Goal: Information Seeking & Learning: Learn about a topic

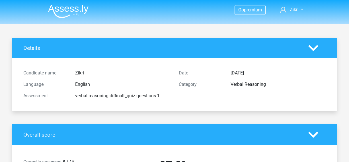
scroll to position [552, 0]
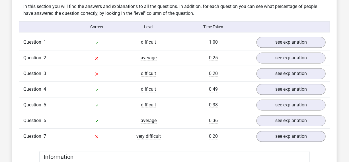
scroll to position [453, 0]
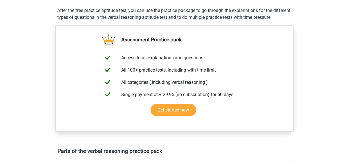
scroll to position [106, 0]
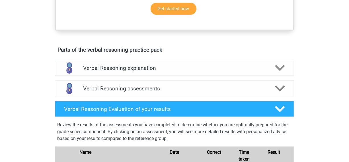
scroll to position [271, 0]
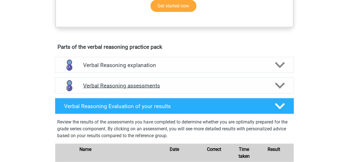
click at [279, 89] on polygon at bounding box center [280, 85] width 10 height 6
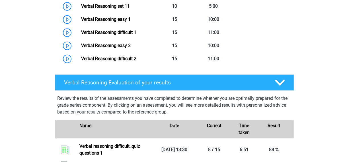
scroll to position [524, 0]
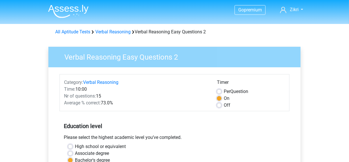
click at [224, 57] on h3 "Verbal Reasoning Easy Questions 2" at bounding box center [177, 55] width 239 height 11
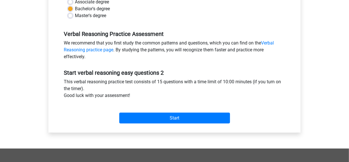
scroll to position [165, 0]
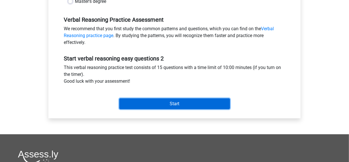
click at [215, 101] on input "Start" at bounding box center [174, 103] width 111 height 11
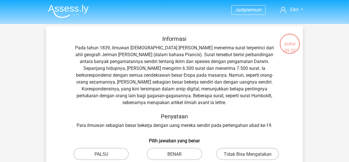
click at [185, 61] on font "Pada tahun 1839, ilmuwan [DEMOGRAPHIC_DATA] [PERSON_NAME] menerima surat terper…" at bounding box center [174, 75] width 199 height 60
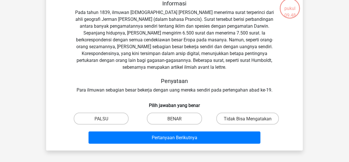
scroll to position [40, 0]
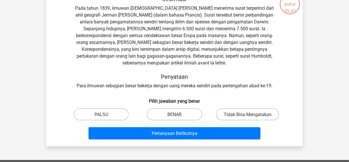
click at [176, 116] on input "BENAR" at bounding box center [177, 116] width 4 height 4
radio input "true"
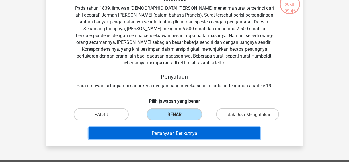
click at [173, 130] on font "Pertanyaan Berikutnya" at bounding box center [175, 132] width 46 height 5
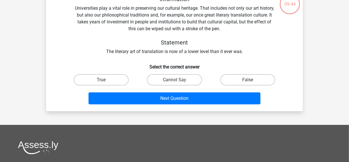
scroll to position [26, 0]
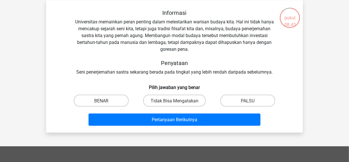
click at [130, 99] on div "BENAR" at bounding box center [101, 101] width 69 height 12
click at [124, 97] on label "BENAR" at bounding box center [101, 101] width 55 height 12
click at [105, 100] on input "BENAR" at bounding box center [103, 102] width 4 height 4
radio input "true"
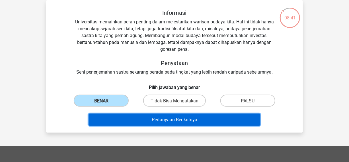
click at [139, 117] on button "Pertanyaan Berikutnya" at bounding box center [175, 119] width 172 height 12
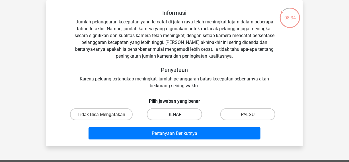
click at [191, 112] on label "BENAR" at bounding box center [174, 114] width 55 height 12
click at [178, 114] on input "BENAR" at bounding box center [177, 116] width 4 height 4
radio input "true"
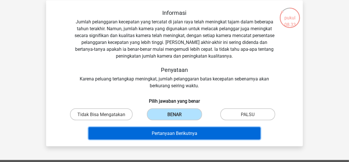
click at [192, 130] on font "Pertanyaan Berikutnya" at bounding box center [175, 132] width 46 height 5
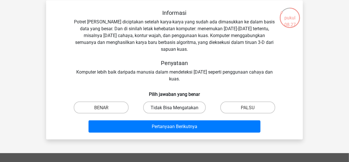
click at [183, 105] on font "Tidak Bisa Mengatakan" at bounding box center [175, 107] width 48 height 5
click at [178, 107] on input "Tidak Bisa Mengatakan" at bounding box center [177, 109] width 4 height 4
radio input "true"
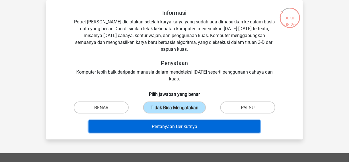
click at [177, 124] on font "Pertanyaan Berikutnya" at bounding box center [175, 126] width 46 height 5
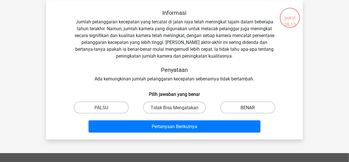
click at [247, 103] on label "BENAR" at bounding box center [247, 107] width 55 height 12
click at [248, 107] on input "BENAR" at bounding box center [250, 109] width 4 height 4
radio input "true"
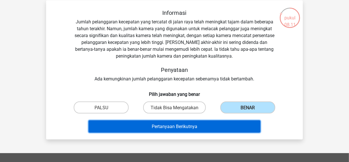
click at [215, 126] on button "Pertanyaan Berikutnya" at bounding box center [175, 126] width 172 height 12
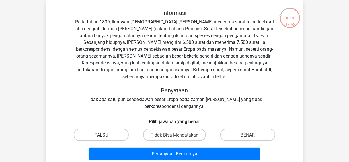
click at [111, 132] on label "PALSU" at bounding box center [101, 135] width 55 height 12
click at [105, 134] on input "PALSU" at bounding box center [103, 136] width 4 height 4
radio input "true"
click at [148, 134] on label "Tidak Bisa Mengatakan" at bounding box center [174, 135] width 63 height 12
click at [175, 134] on input "Tidak Bisa Mengatakan" at bounding box center [177, 136] width 4 height 4
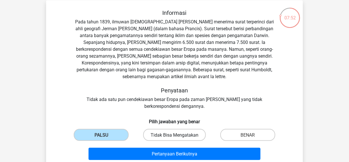
radio input "true"
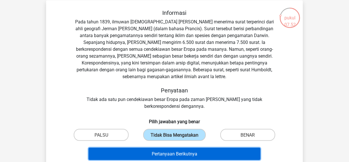
click at [150, 152] on button "Pertanyaan Berikutnya" at bounding box center [175, 154] width 172 height 12
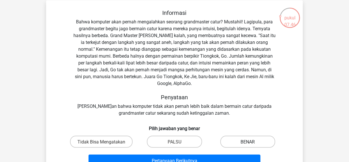
click at [238, 136] on label "BENAR" at bounding box center [247, 142] width 55 height 12
click at [248, 141] on input "BENAR" at bounding box center [250, 143] width 4 height 4
radio input "true"
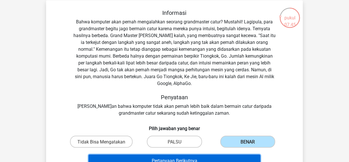
click at [217, 154] on button "Pertanyaan Berikutnya" at bounding box center [175, 160] width 172 height 12
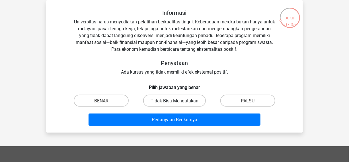
click at [163, 97] on label "Tidak Bisa Mengatakan" at bounding box center [174, 101] width 63 height 12
click at [175, 100] on input "Tidak Bisa Mengatakan" at bounding box center [177, 102] width 4 height 4
radio input "true"
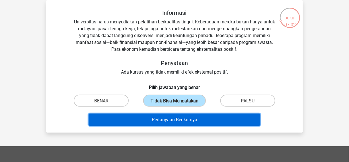
click at [162, 118] on font "Pertanyaan Berikutnya" at bounding box center [175, 119] width 46 height 5
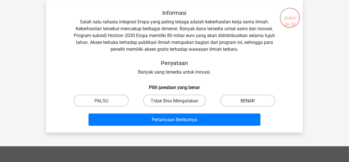
click at [248, 105] on label "BENAR" at bounding box center [247, 101] width 55 height 12
click at [248, 104] on input "BENAR" at bounding box center [250, 102] width 4 height 4
radio input "true"
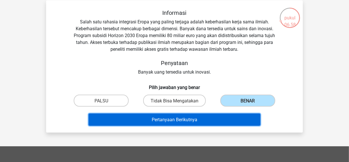
click at [231, 117] on button "Pertanyaan Berikutnya" at bounding box center [175, 119] width 172 height 12
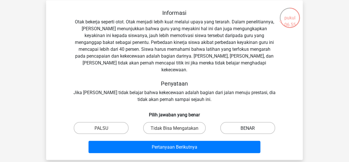
click at [236, 122] on label "BENAR" at bounding box center [247, 128] width 55 height 12
click at [248, 128] on input "BENAR" at bounding box center [250, 130] width 4 height 4
radio input "true"
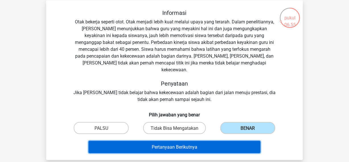
click at [226, 141] on button "Pertanyaan Berikutnya" at bounding box center [175, 147] width 172 height 12
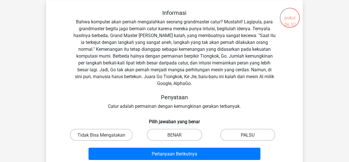
click at [235, 131] on label "PALSU" at bounding box center [247, 135] width 55 height 12
click at [248, 134] on input "PALSU" at bounding box center [250, 136] width 4 height 4
radio input "true"
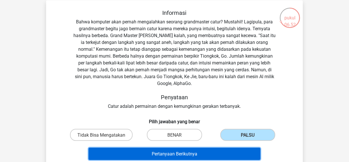
click at [222, 148] on button "Pertanyaan Berikutnya" at bounding box center [175, 154] width 172 height 12
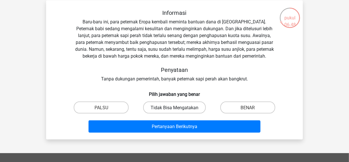
click at [191, 105] on font "Tidak Bisa Mengatakan" at bounding box center [175, 107] width 48 height 5
click at [178, 107] on input "Tidak Bisa Mengatakan" at bounding box center [177, 109] width 4 height 4
radio input "true"
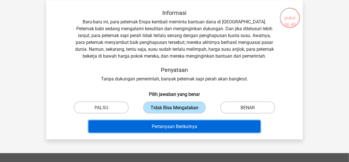
click at [176, 130] on button "Pertanyaan Berikutnya" at bounding box center [175, 126] width 172 height 12
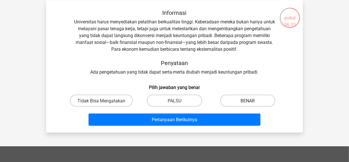
click at [238, 96] on label "BENAR" at bounding box center [247, 101] width 55 height 12
click at [248, 100] on input "BENAR" at bounding box center [250, 102] width 4 height 4
radio input "true"
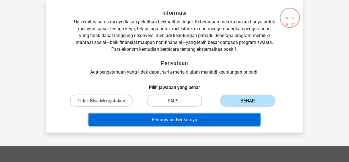
click at [199, 116] on button "Pertanyaan Berikutnya" at bounding box center [175, 119] width 172 height 12
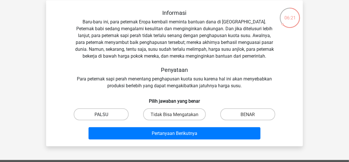
click at [127, 114] on label "PALSU" at bounding box center [101, 114] width 55 height 12
click at [105, 114] on input "PALSU" at bounding box center [103, 116] width 4 height 4
radio input "true"
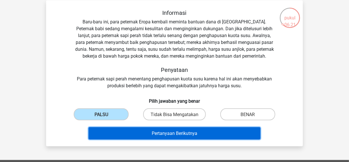
click at [153, 131] on font "Pertanyaan Berikutnya" at bounding box center [175, 132] width 46 height 5
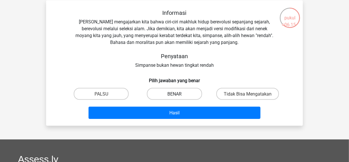
click at [171, 94] on font "BENAR" at bounding box center [174, 93] width 14 height 5
click at [175, 94] on input "BENAR" at bounding box center [177, 95] width 4 height 4
radio input "true"
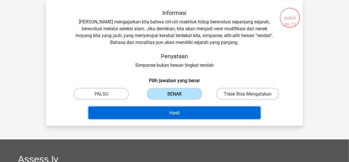
click at [162, 113] on button "Hasil" at bounding box center [175, 113] width 172 height 12
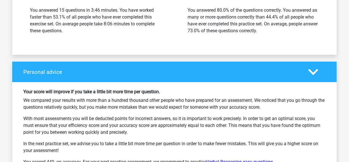
scroll to position [859, 0]
